Goal: Information Seeking & Learning: Check status

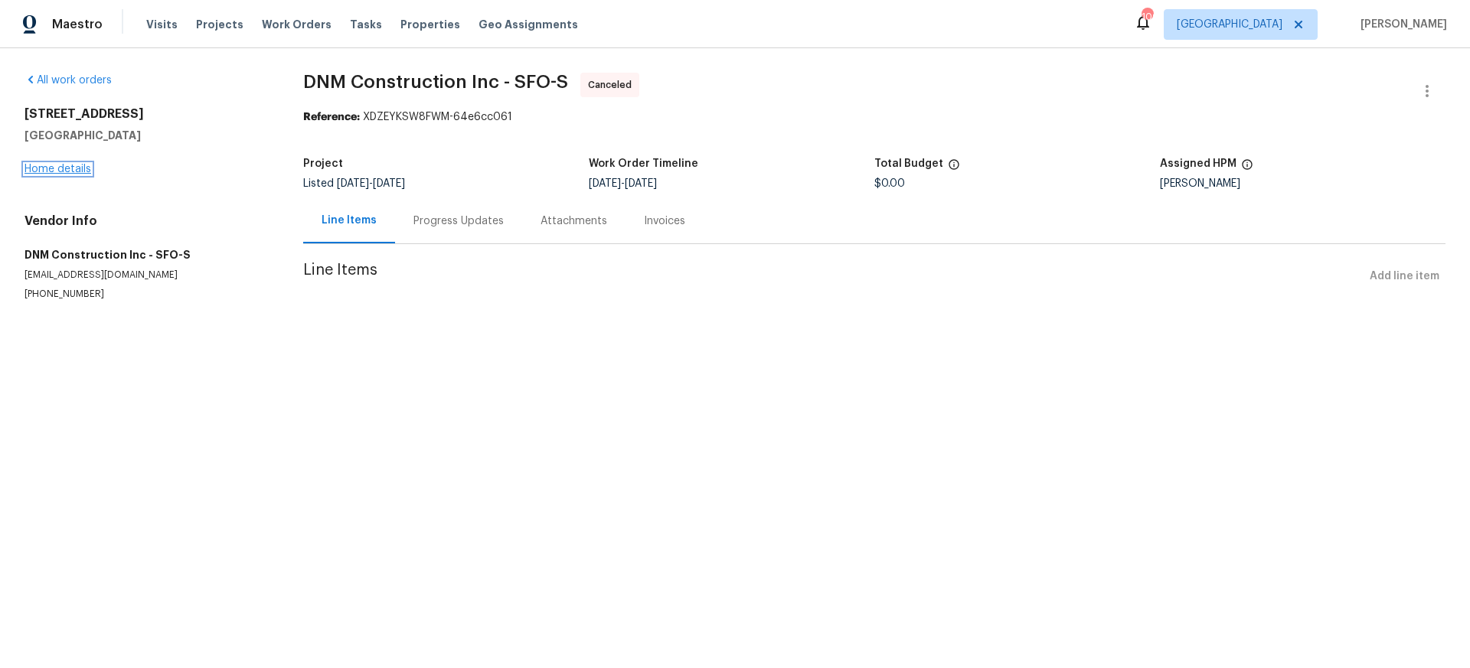
click at [67, 168] on link "Home details" at bounding box center [58, 169] width 67 height 11
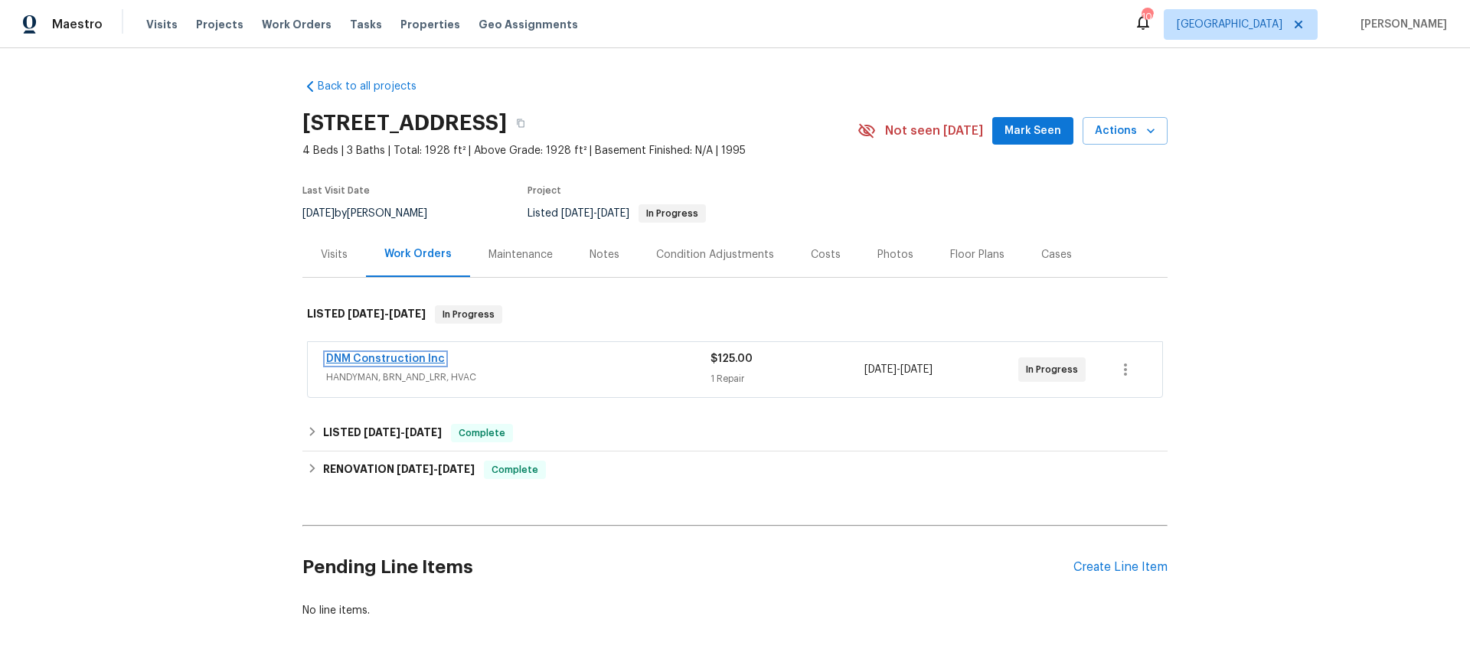
click at [381, 358] on link "DNM Construction Inc" at bounding box center [385, 359] width 119 height 11
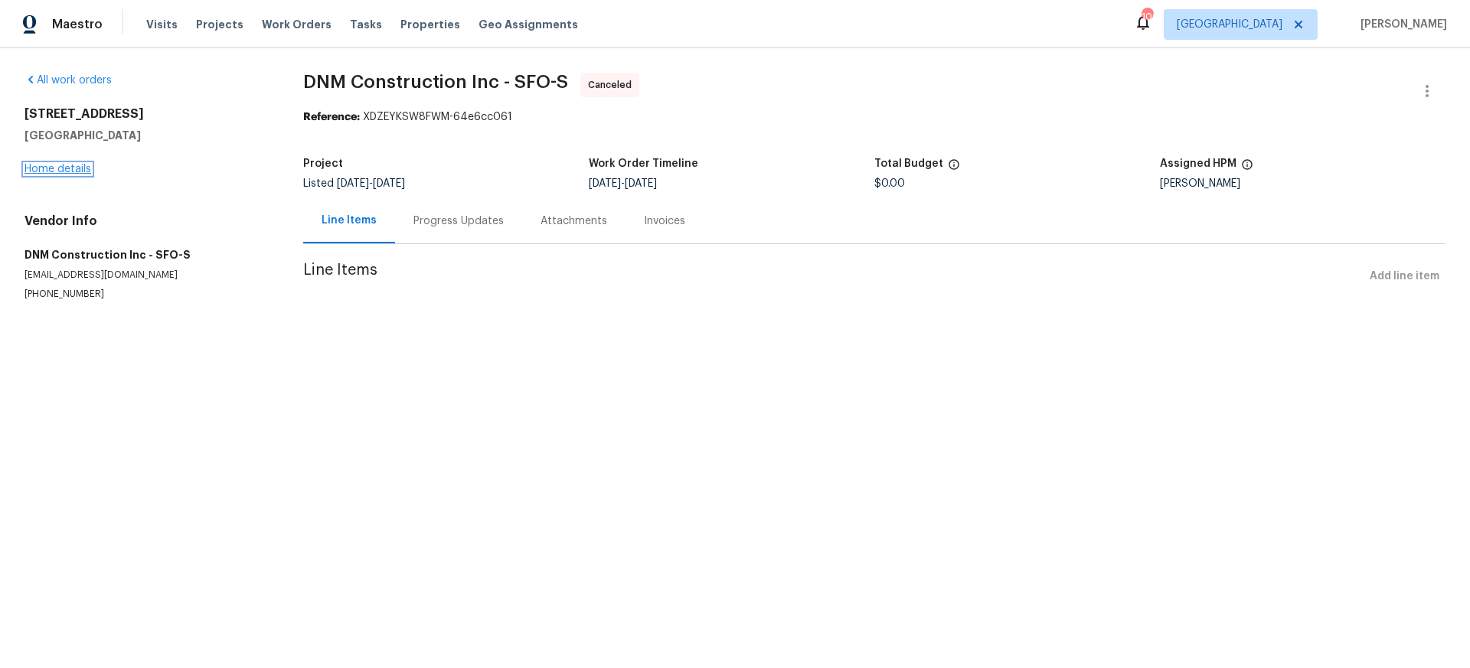
click at [64, 166] on link "Home details" at bounding box center [58, 169] width 67 height 11
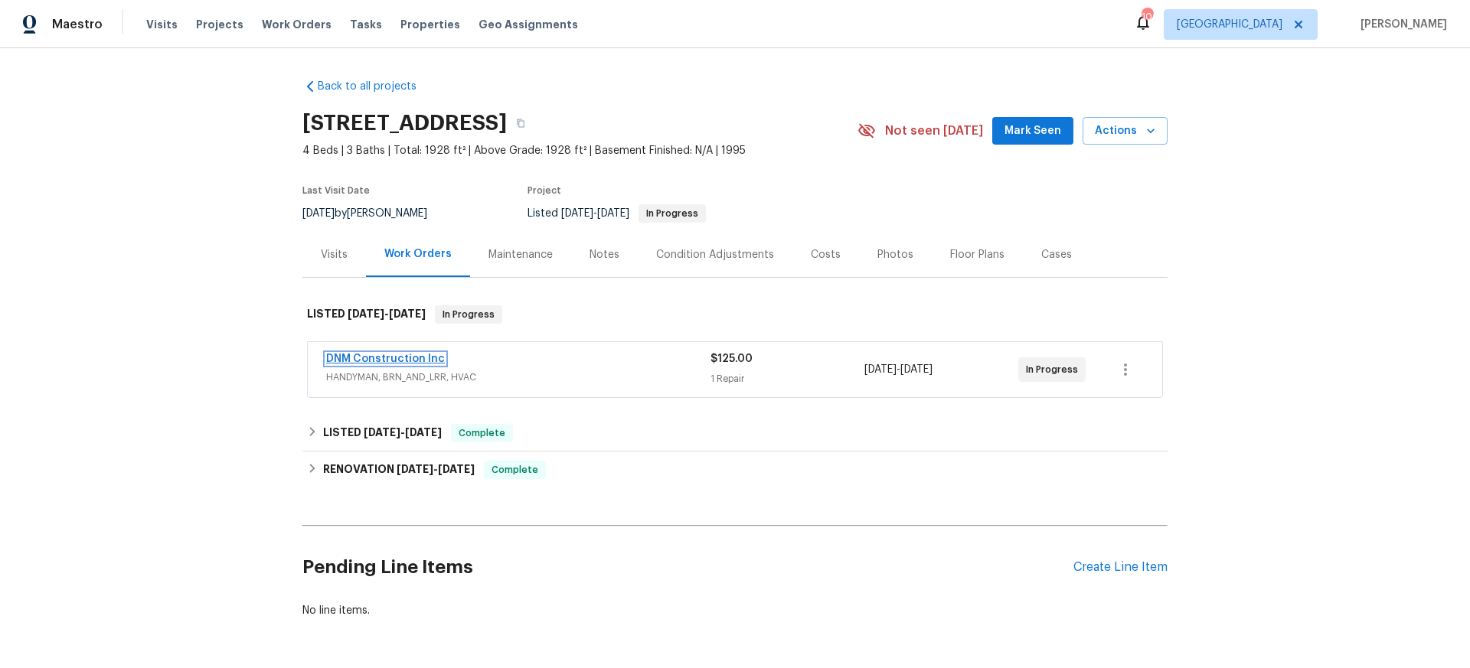
click at [377, 358] on link "DNM Construction Inc" at bounding box center [385, 359] width 119 height 11
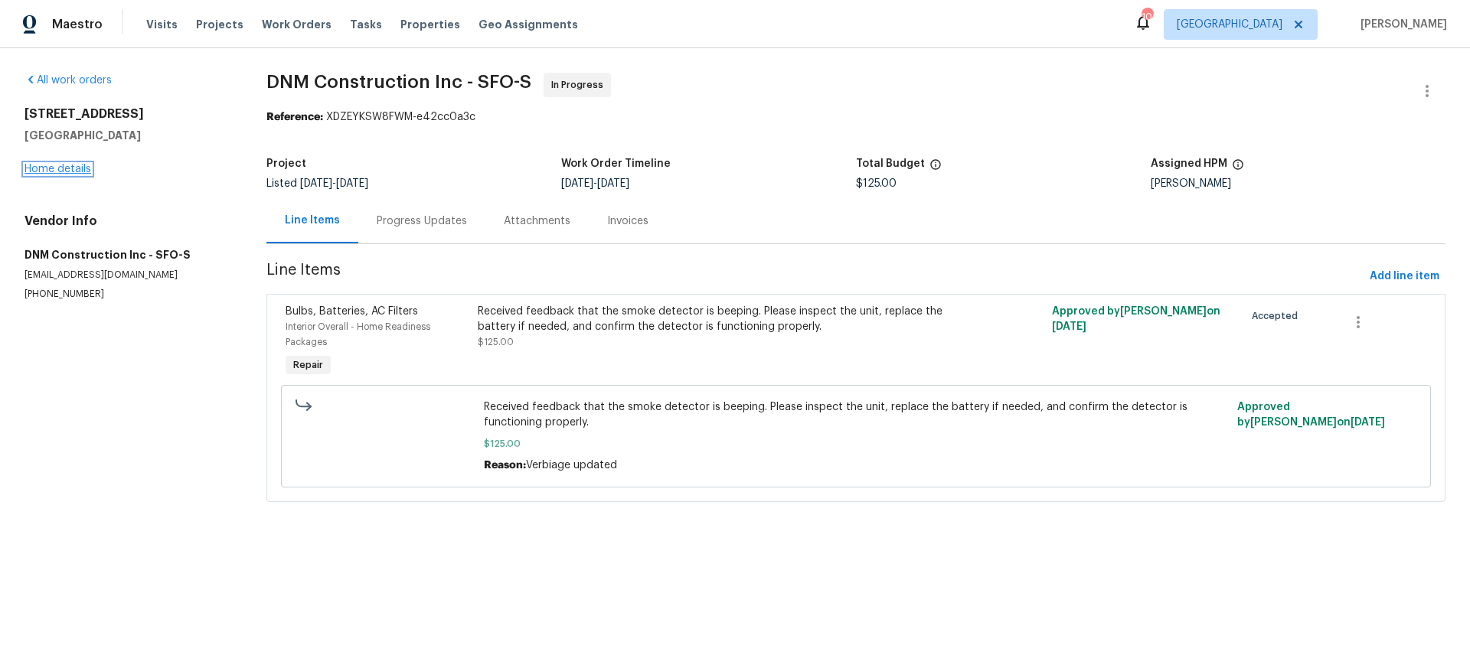
click at [70, 171] on link "Home details" at bounding box center [58, 169] width 67 height 11
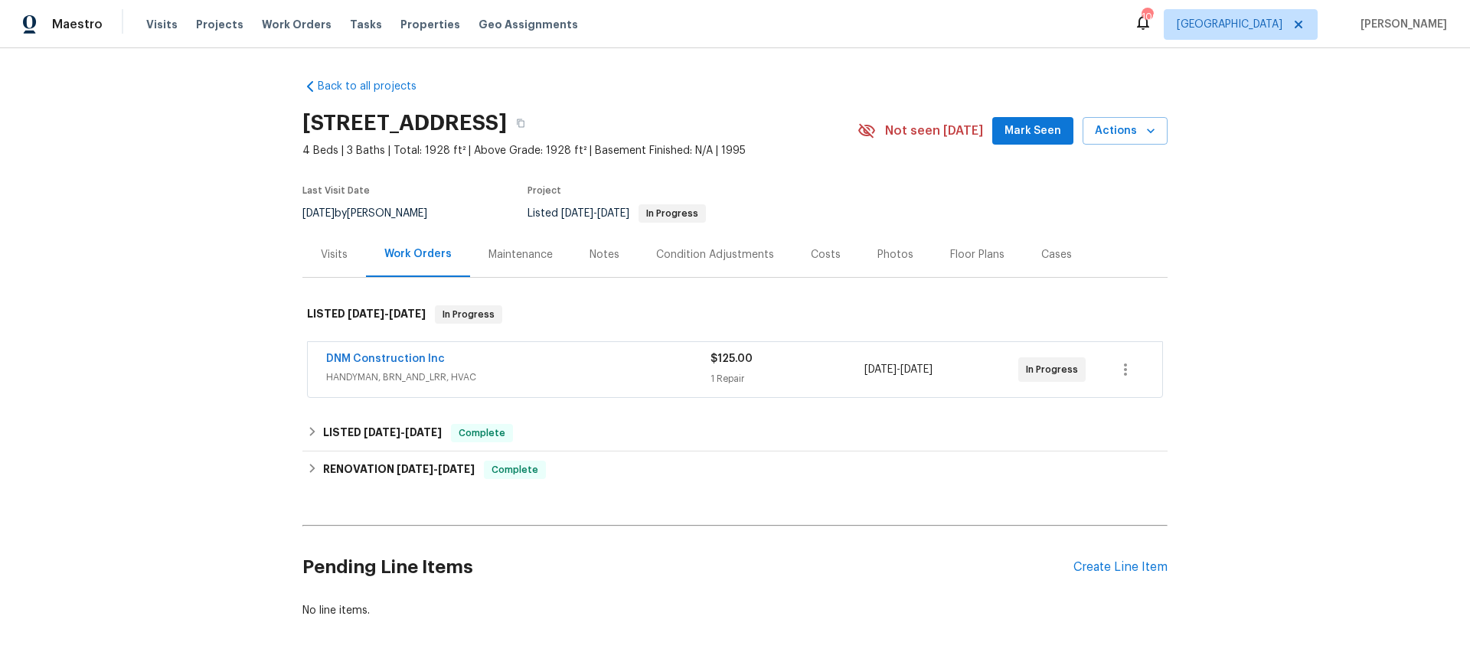
click at [338, 252] on div "Visits" at bounding box center [334, 254] width 27 height 15
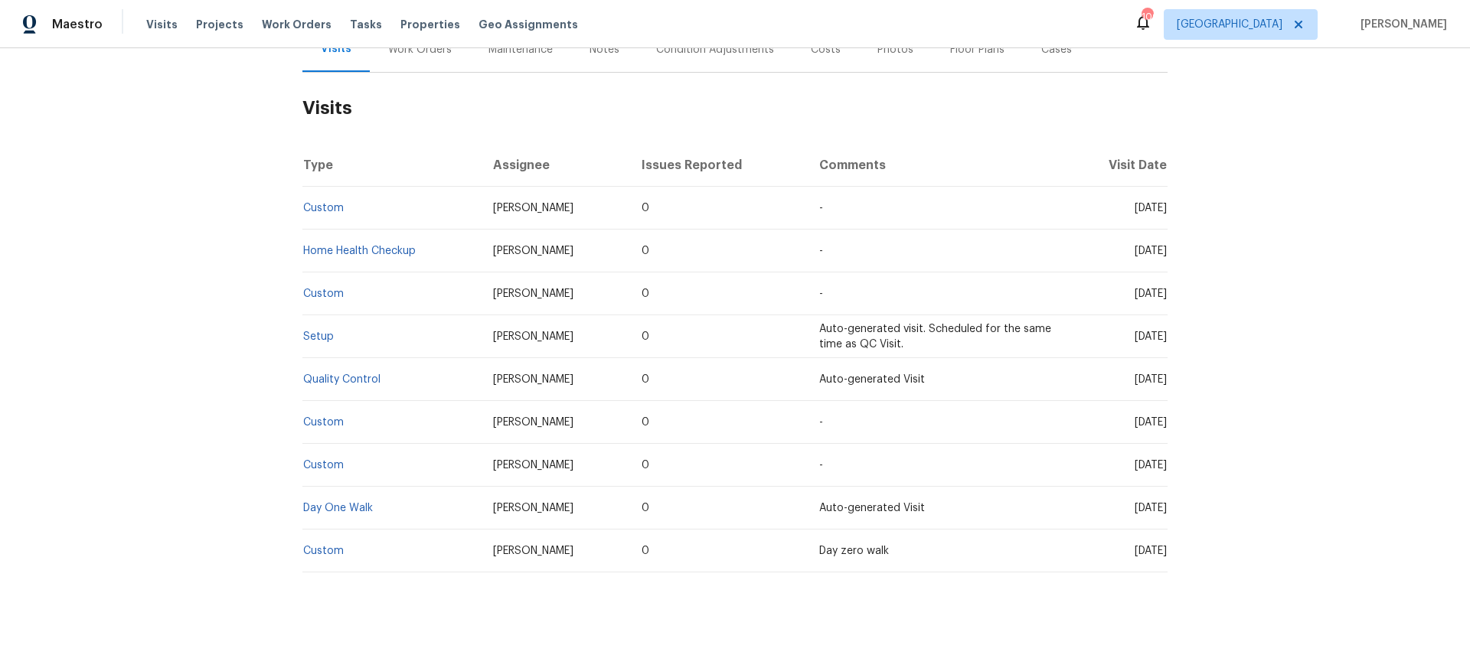
scroll to position [214, 0]
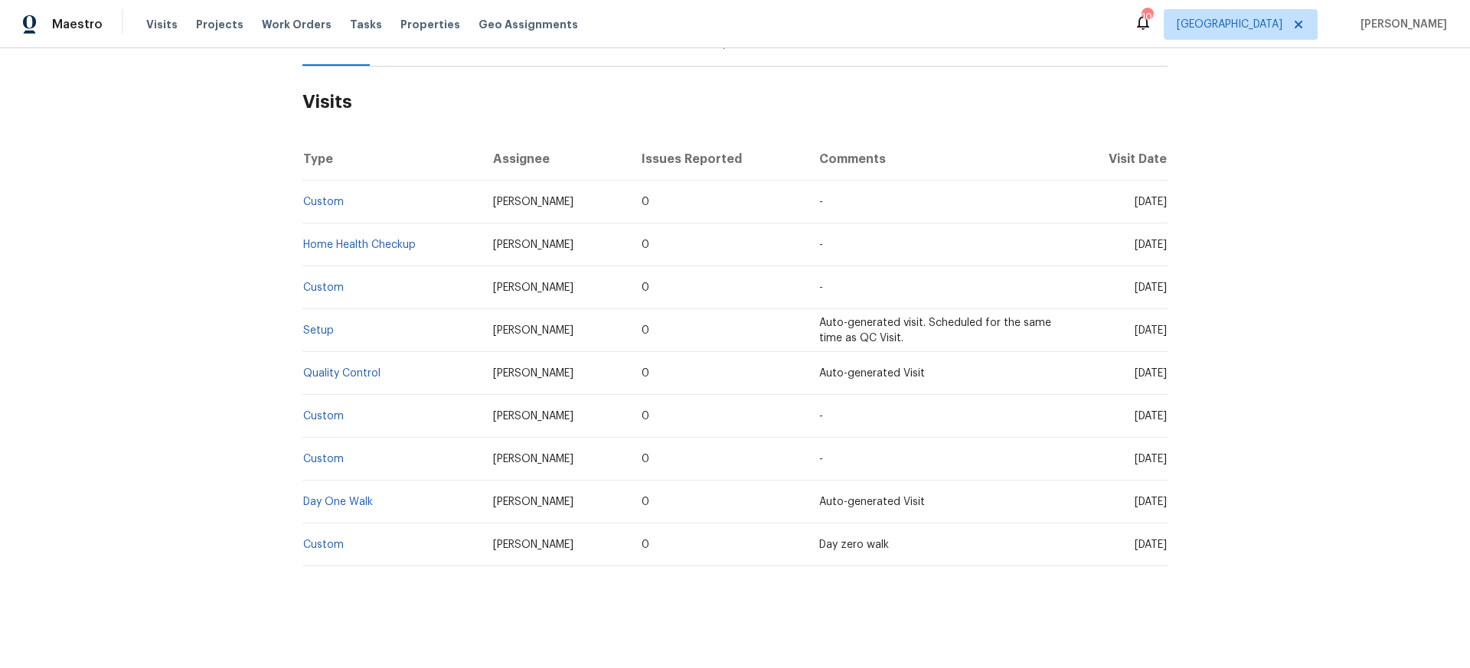
click at [486, 499] on td "Erwin Alberty" at bounding box center [555, 502] width 149 height 43
drag, startPoint x: 484, startPoint y: 497, endPoint x: 531, endPoint y: 501, distance: 47.6
click at [541, 499] on td "Erwin Alberty" at bounding box center [555, 506] width 149 height 43
click at [474, 509] on td "Day One Walk" at bounding box center [391, 504] width 178 height 43
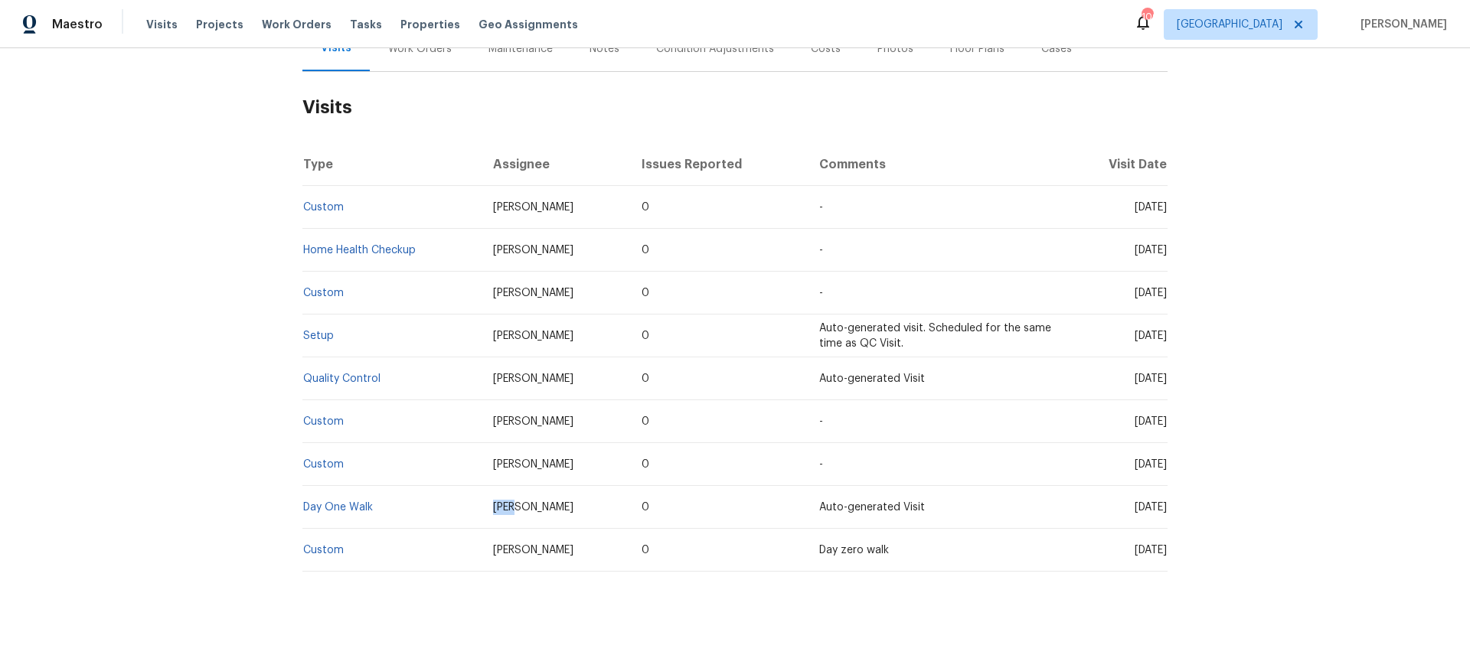
drag, startPoint x: 487, startPoint y: 501, endPoint x: 507, endPoint y: 510, distance: 21.9
click at [507, 511] on td "Erwin Alberty" at bounding box center [555, 507] width 149 height 43
click at [464, 509] on td "Day One Walk" at bounding box center [391, 504] width 178 height 43
drag, startPoint x: 484, startPoint y: 502, endPoint x: 564, endPoint y: 508, distance: 79.9
click at [564, 508] on td "Erwin Alberty" at bounding box center [555, 504] width 149 height 43
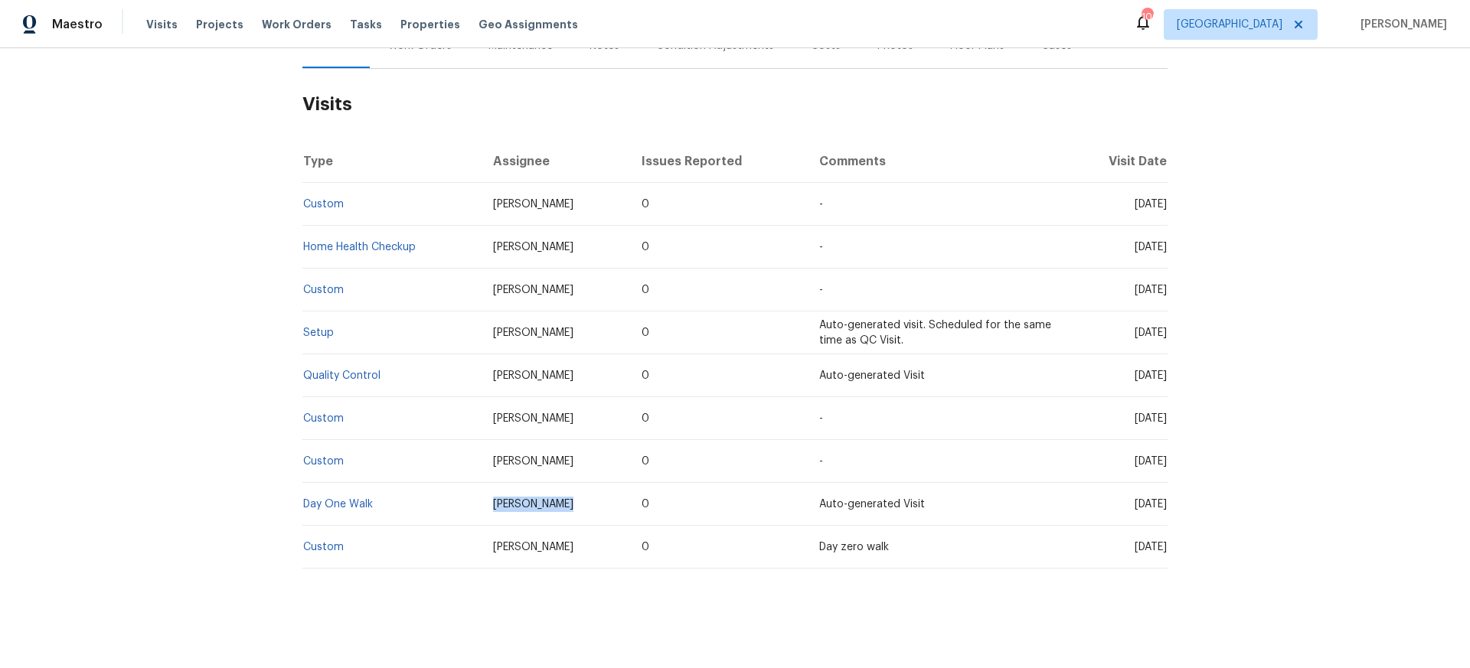
copy span "Erwin Alberty"
click at [322, 204] on link "Custom" at bounding box center [323, 204] width 41 height 11
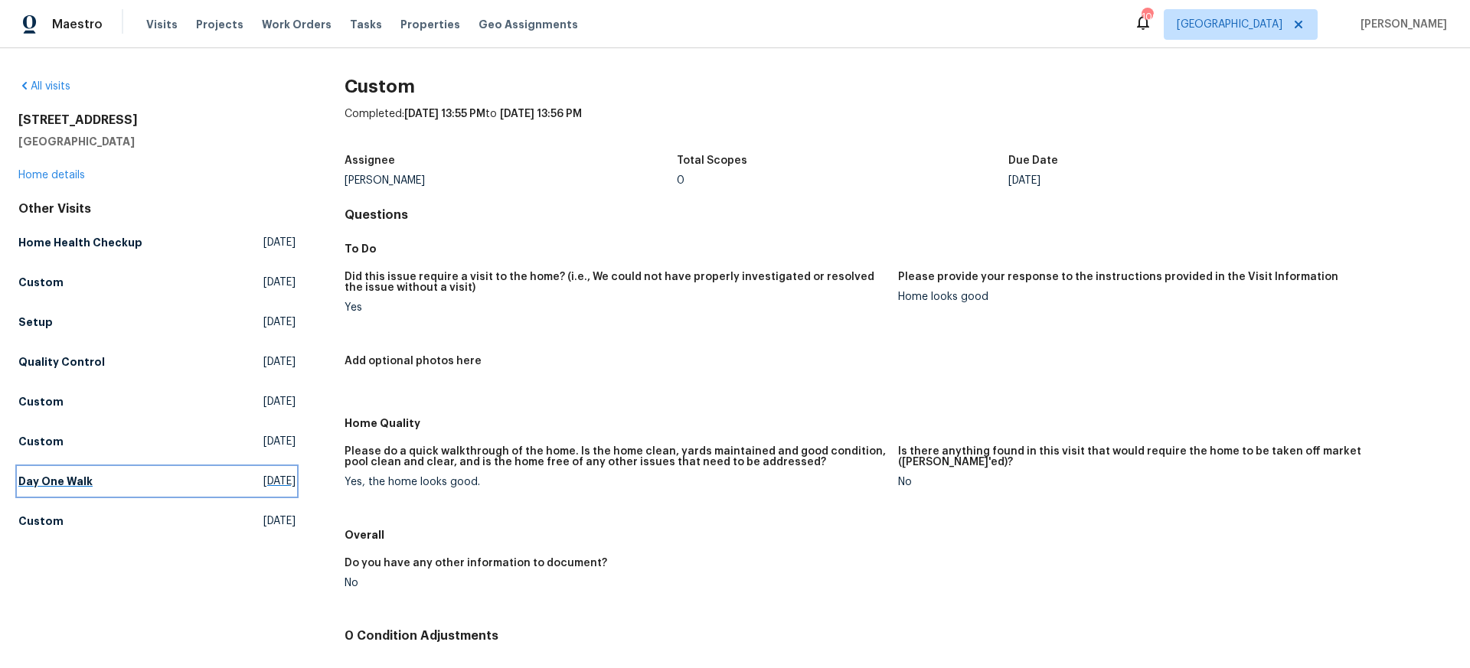
click at [68, 479] on h5 "Day One Walk" at bounding box center [55, 481] width 74 height 15
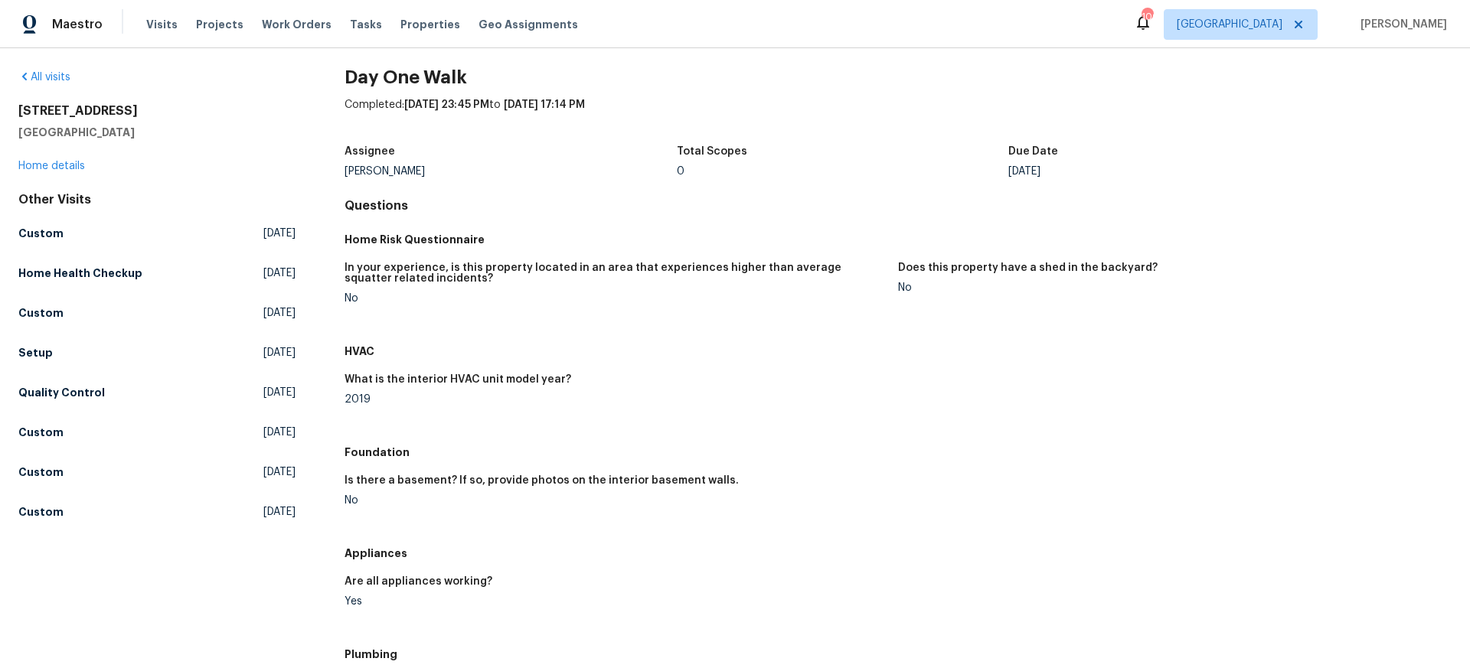
scroll to position [6, 0]
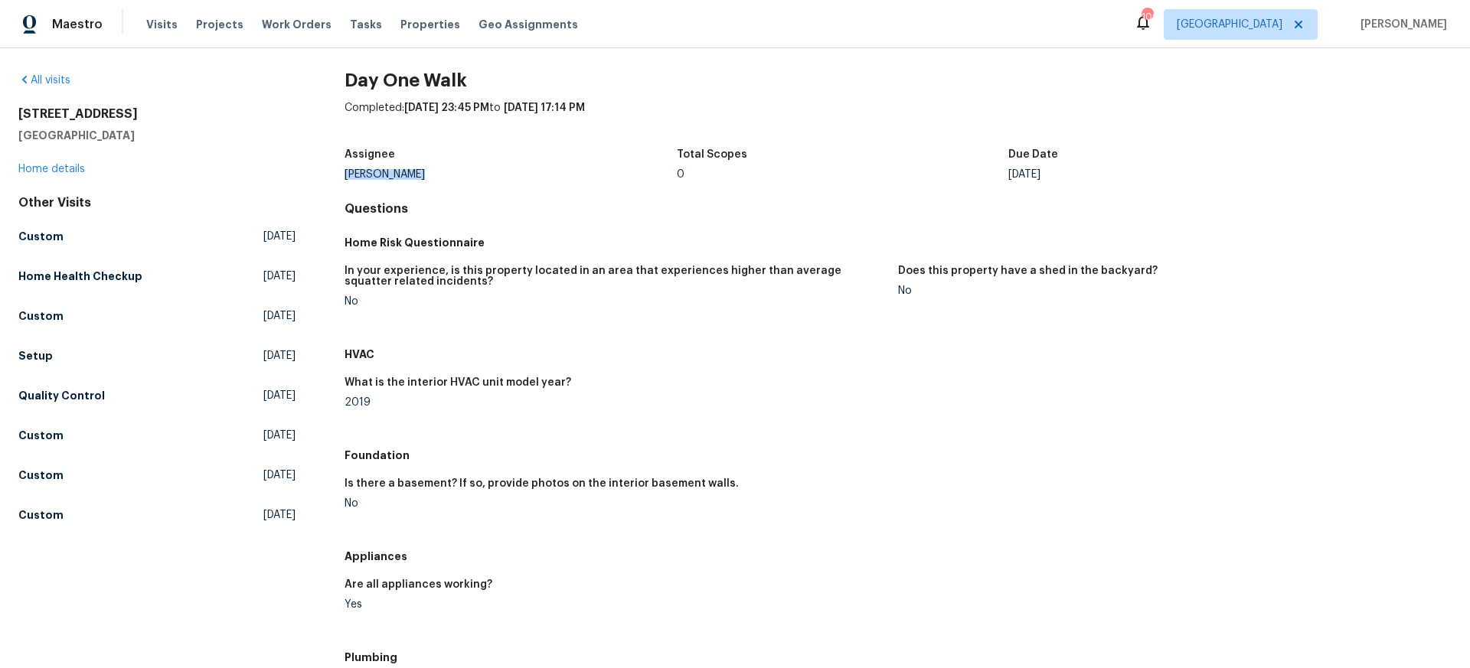
drag, startPoint x: 345, startPoint y: 173, endPoint x: 419, endPoint y: 173, distance: 74.3
click at [419, 173] on div "Erwin Alberty" at bounding box center [511, 174] width 332 height 11
copy div "Erwin Alberty"
